Goal: Information Seeking & Learning: Learn about a topic

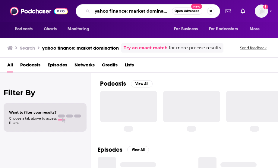
click at [162, 10] on input "yahoo finance: market domination" at bounding box center [131, 11] width 79 height 10
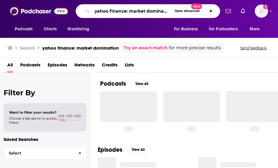
scroll to position [0, 2]
drag, startPoint x: 94, startPoint y: 11, endPoint x: 218, endPoint y: 14, distance: 124.1
click at [218, 14] on div "yahoo finance: market domination Open Advanced New" at bounding box center [148, 11] width 144 height 14
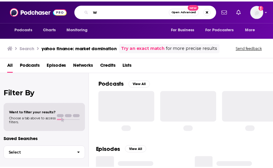
scroll to position [0, 0]
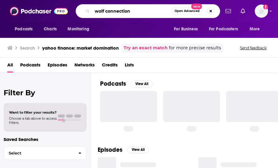
type input "wolf connection"
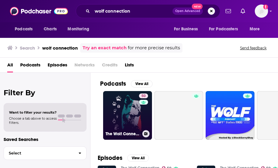
click at [125, 108] on link "50 The Wolf Connection" at bounding box center [127, 115] width 49 height 49
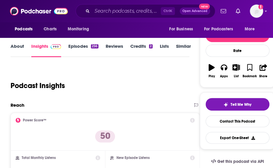
scroll to position [65, 0]
